Goal: Task Accomplishment & Management: Manage account settings

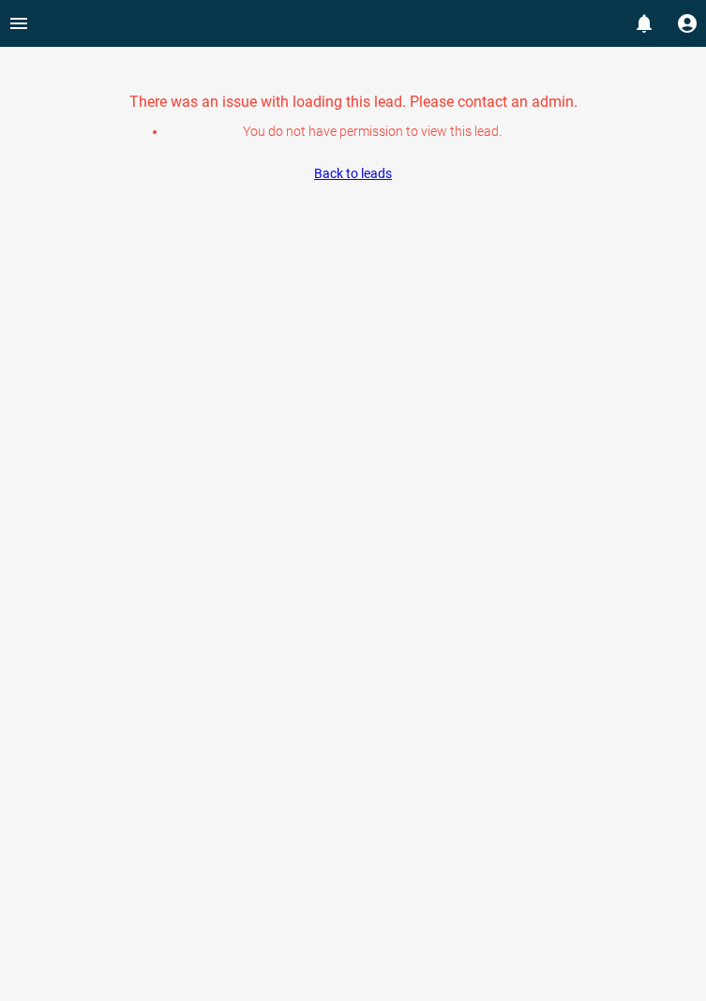
click at [31, 13] on button "Open drawer" at bounding box center [19, 23] width 38 height 47
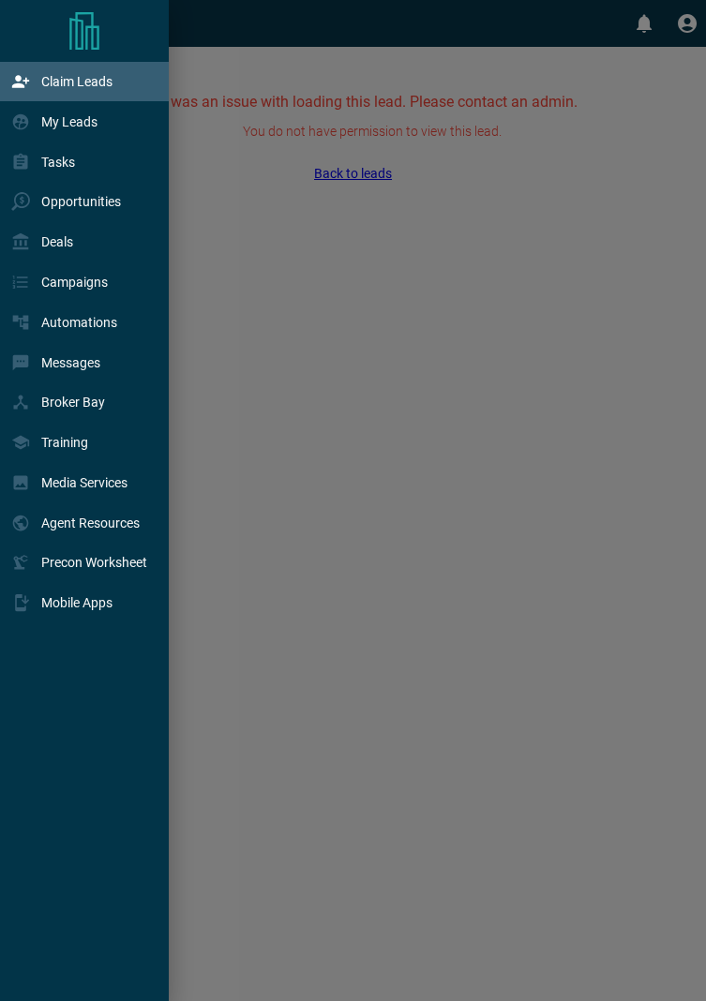
click at [101, 85] on p "Claim Leads" at bounding box center [76, 81] width 71 height 15
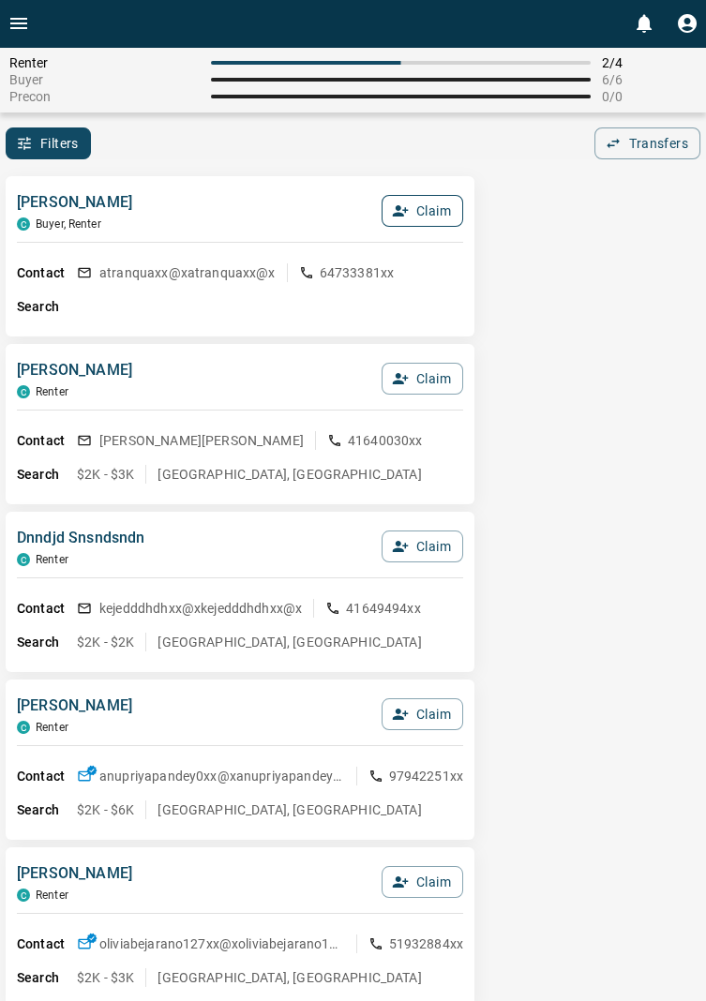
click at [441, 217] on button "Claim" at bounding box center [423, 211] width 82 height 32
click at [414, 210] on button "Confirm Claim" at bounding box center [396, 211] width 134 height 32
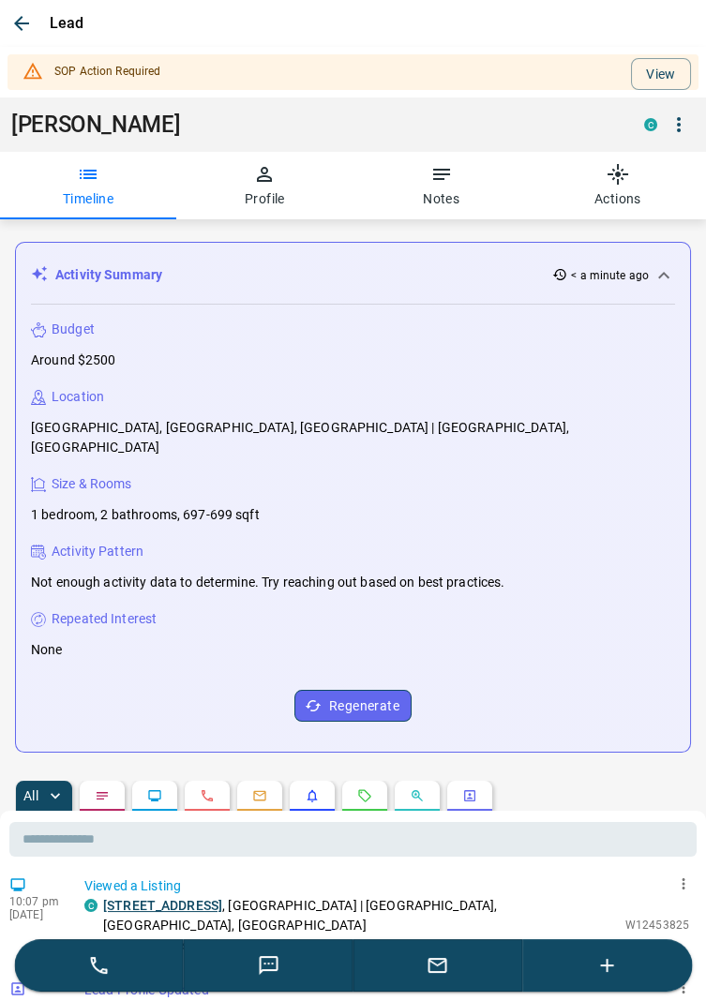
click at [690, 128] on button "button" at bounding box center [679, 125] width 32 height 32
click at [628, 189] on li "Reallocate" at bounding box center [636, 190] width 111 height 28
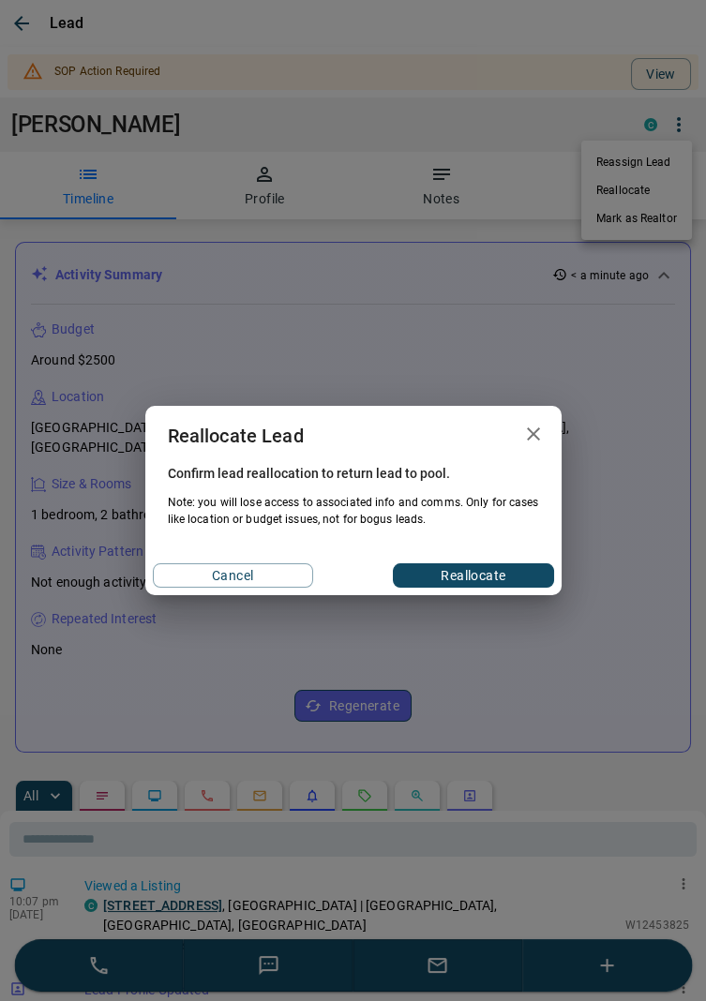
click at [484, 582] on button "Reallocate" at bounding box center [473, 575] width 160 height 24
